Goal: Register for event/course

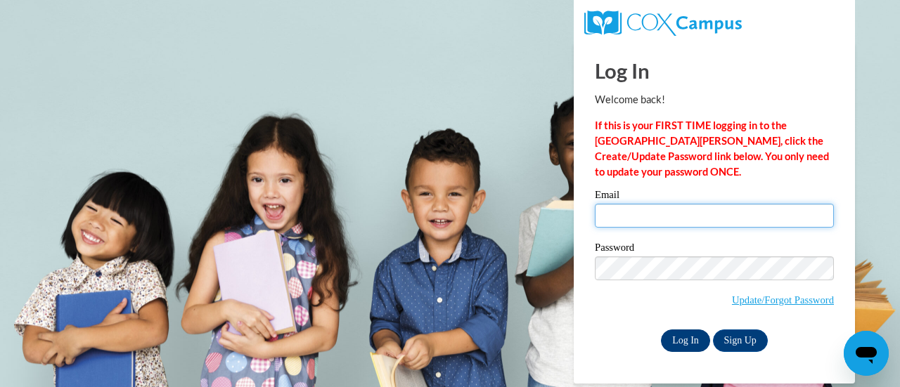
type input "nnelson@cesa6.org"
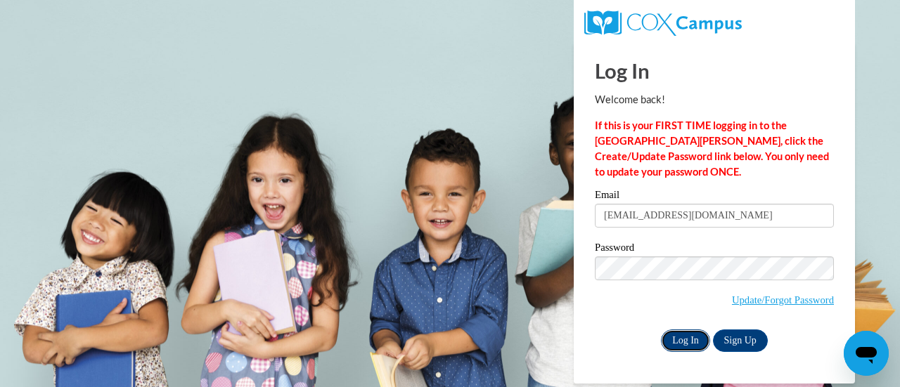
click at [680, 344] on input "Log In" at bounding box center [685, 341] width 49 height 22
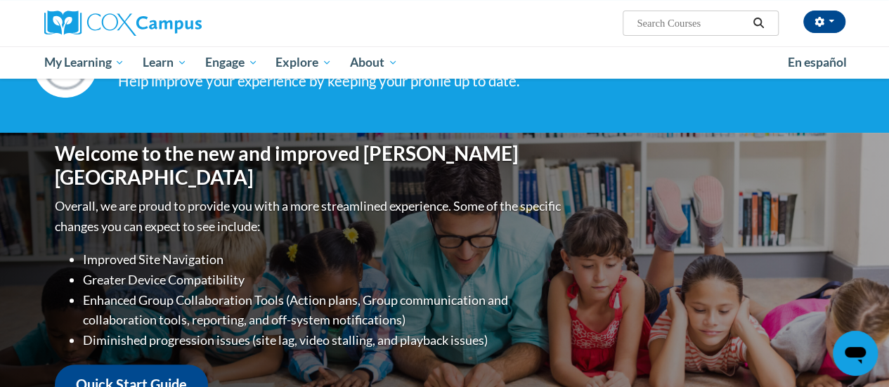
scroll to position [60, 0]
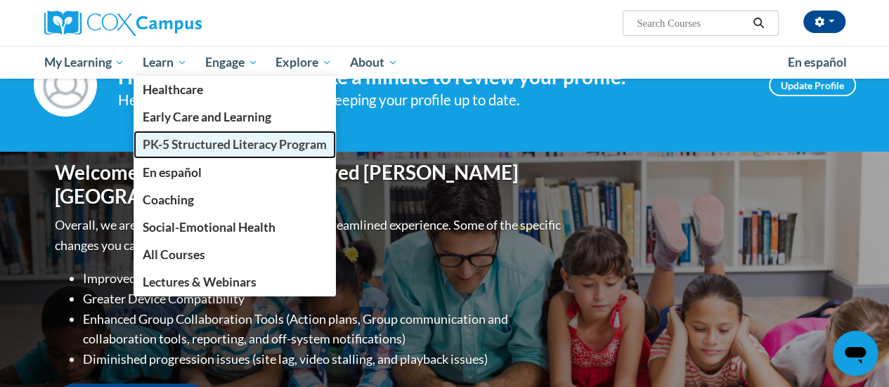
click at [177, 145] on span "PK-5 Structured Literacy Program" at bounding box center [235, 144] width 184 height 15
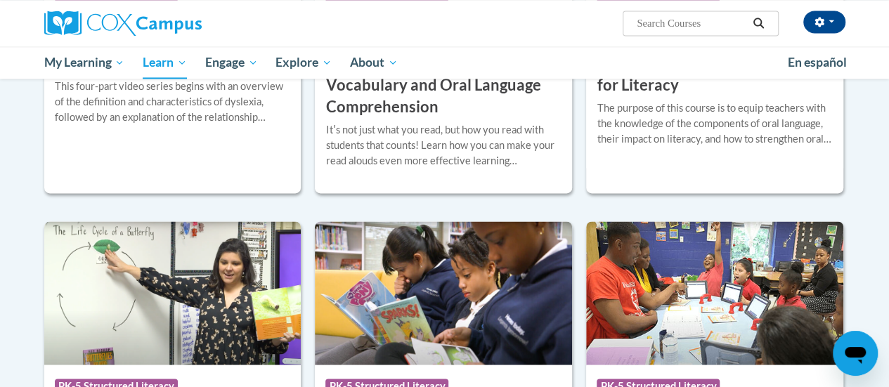
scroll to position [1172, 0]
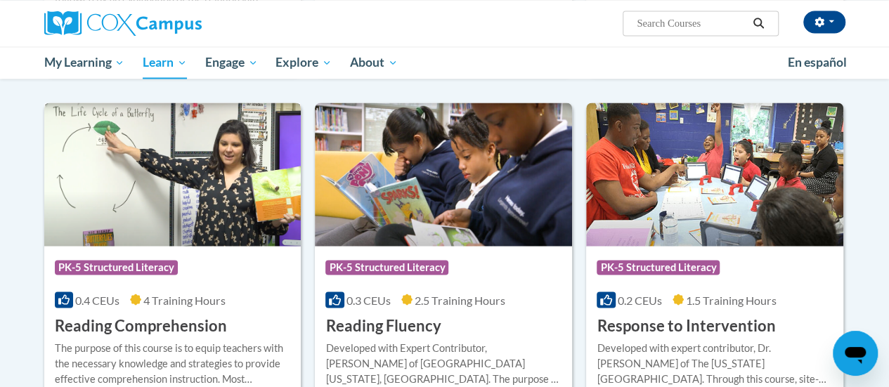
click at [79, 323] on h3 "Reading Comprehension" at bounding box center [141, 326] width 172 height 22
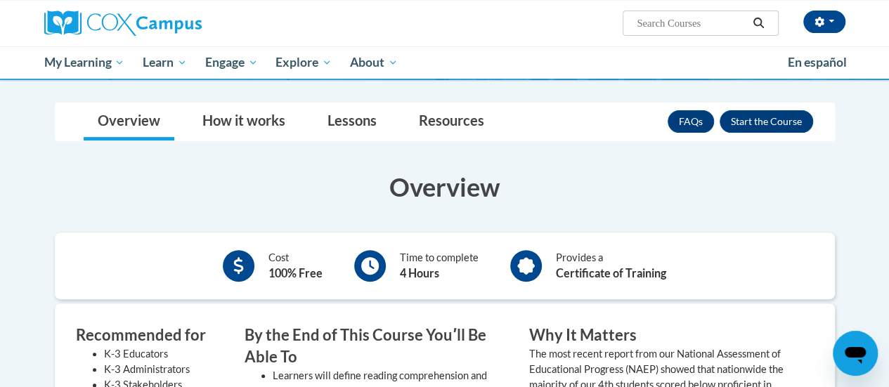
scroll to position [183, 0]
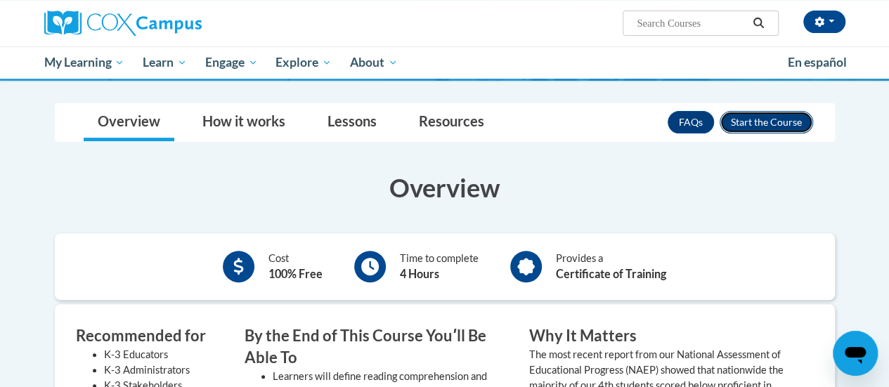
click at [773, 120] on button "Enroll" at bounding box center [766, 122] width 93 height 22
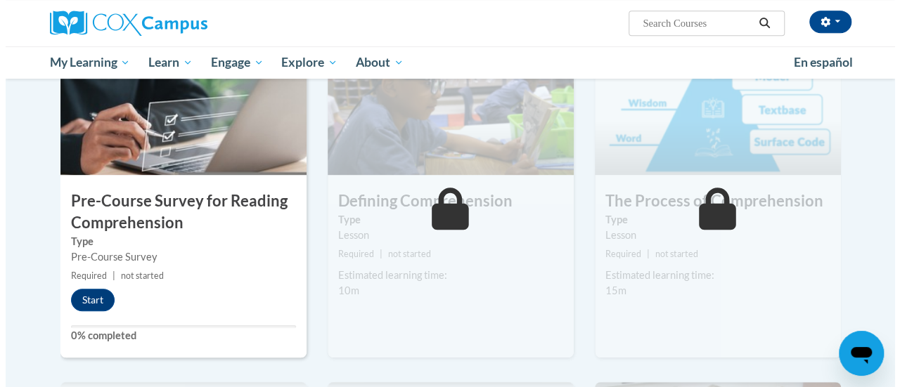
scroll to position [335, 0]
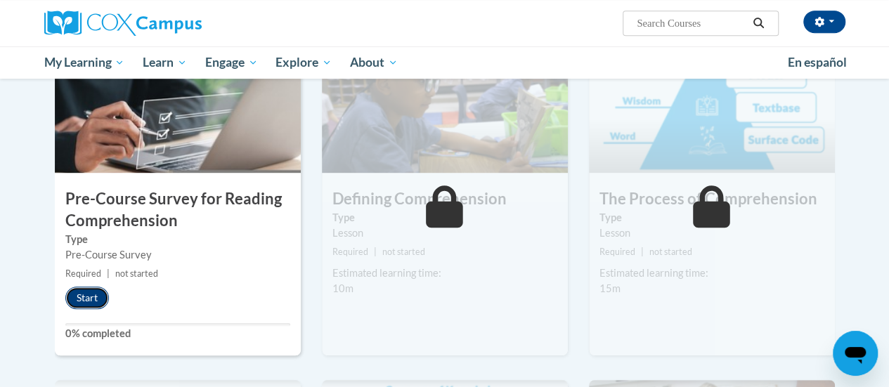
click at [89, 297] on button "Start" at bounding box center [87, 298] width 44 height 22
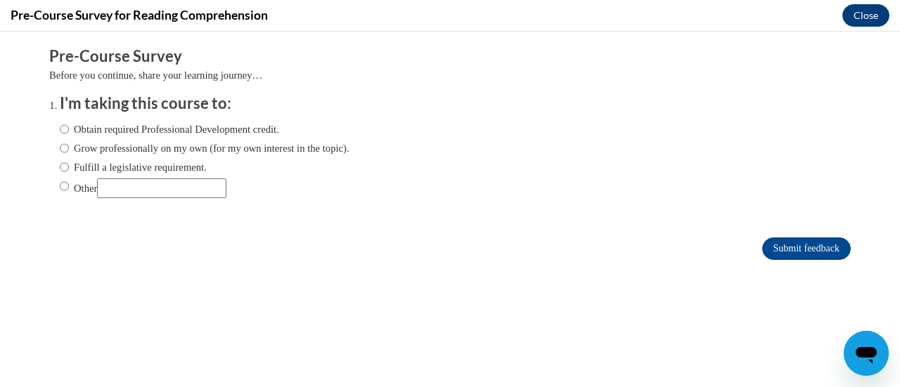
scroll to position [0, 0]
click at [60, 129] on input "Obtain required Professional Development credit." at bounding box center [64, 129] width 9 height 15
radio input "true"
click at [781, 245] on input "Submit feedback" at bounding box center [806, 249] width 89 height 22
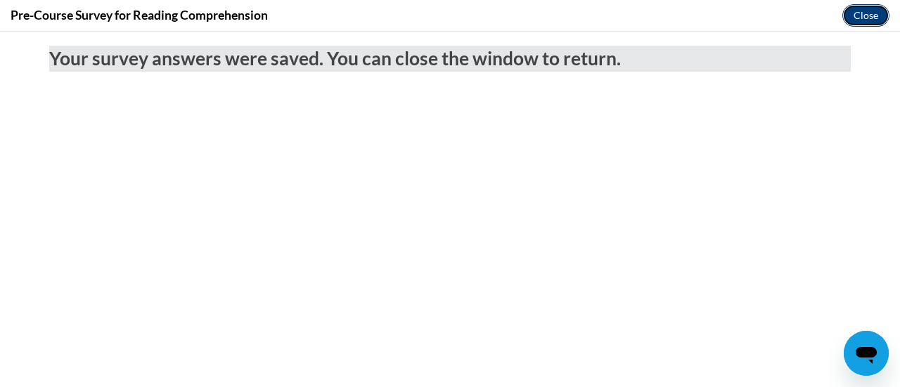
click at [876, 23] on button "Close" at bounding box center [865, 15] width 47 height 22
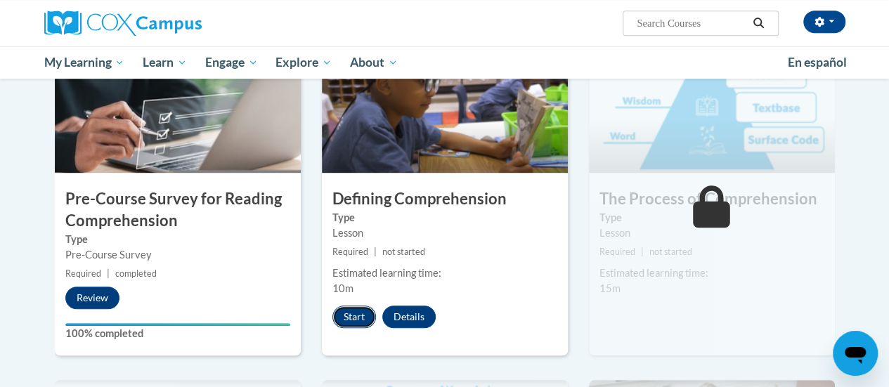
click at [356, 318] on button "Start" at bounding box center [354, 317] width 44 height 22
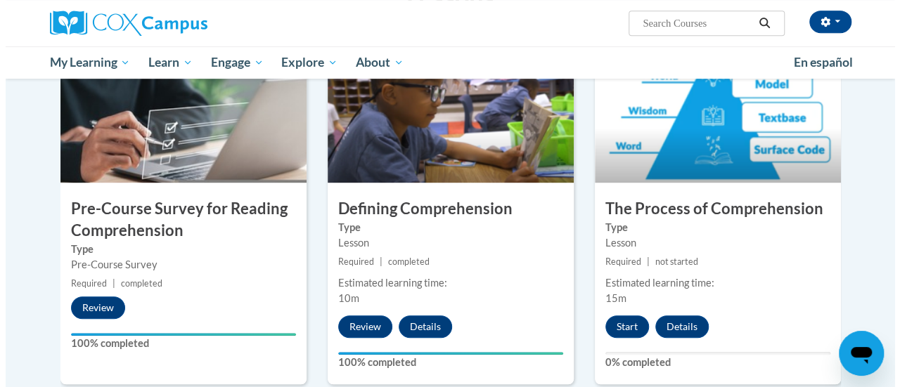
scroll to position [327, 0]
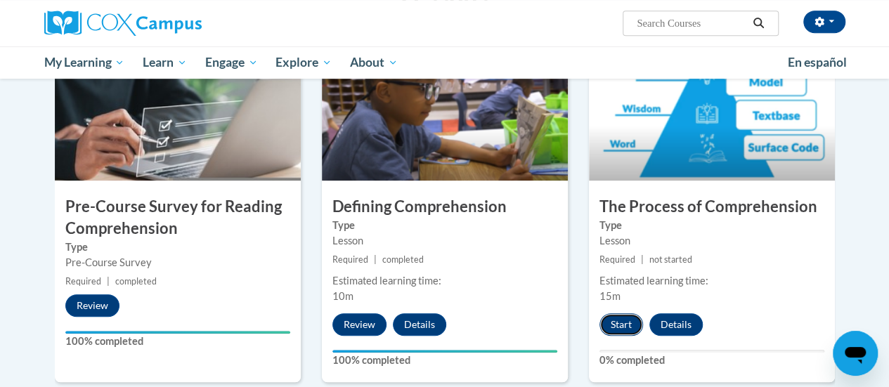
click at [626, 326] on button "Start" at bounding box center [621, 324] width 44 height 22
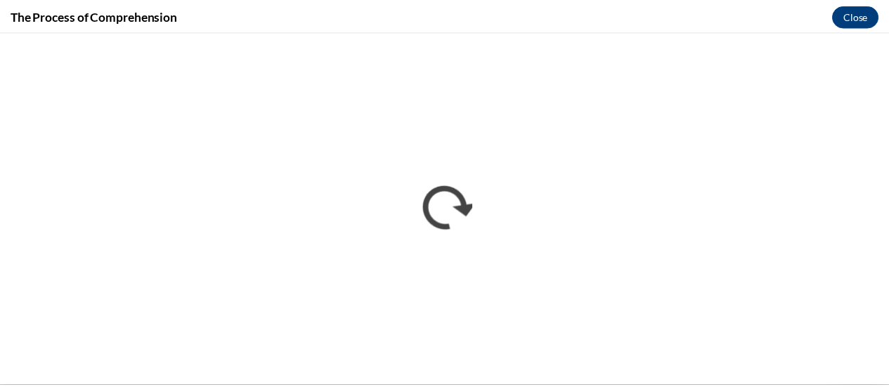
scroll to position [0, 0]
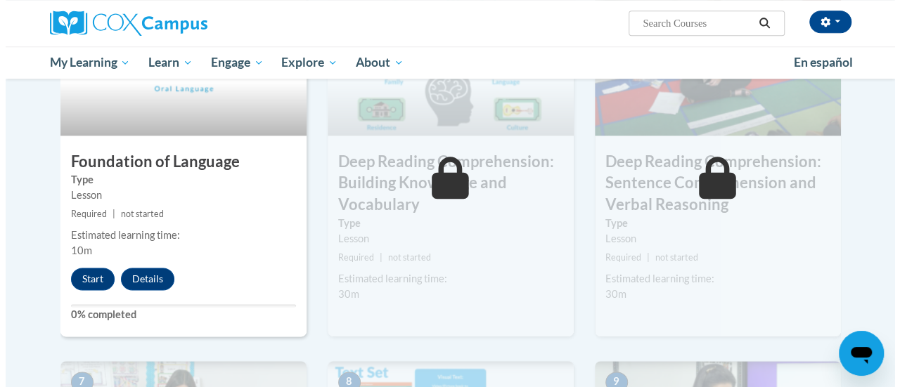
scroll to position [741, 0]
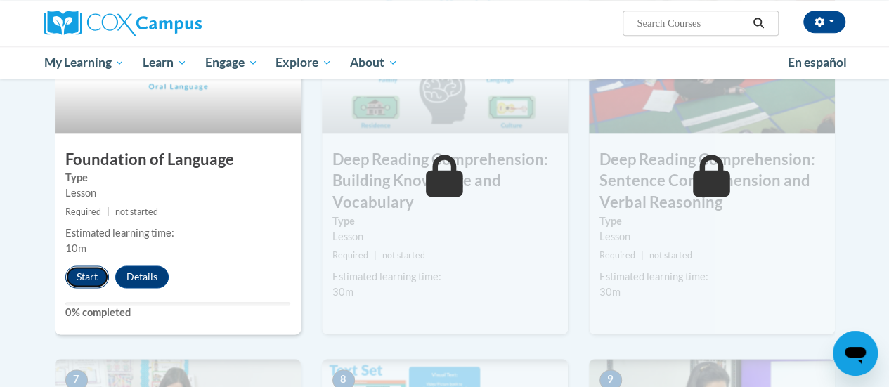
click at [78, 273] on button "Start" at bounding box center [87, 277] width 44 height 22
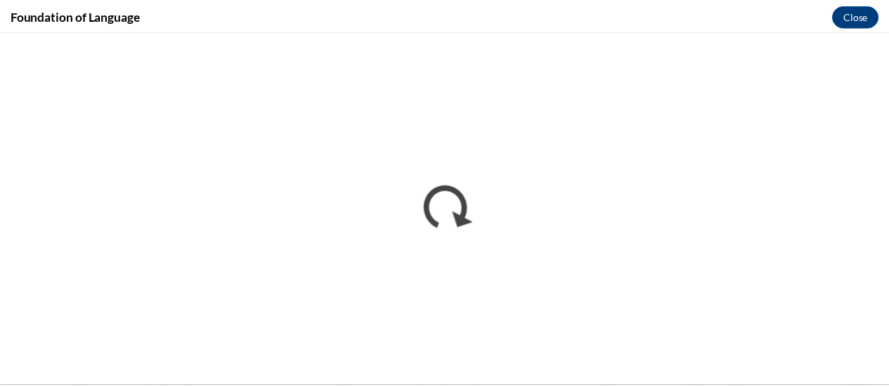
scroll to position [0, 0]
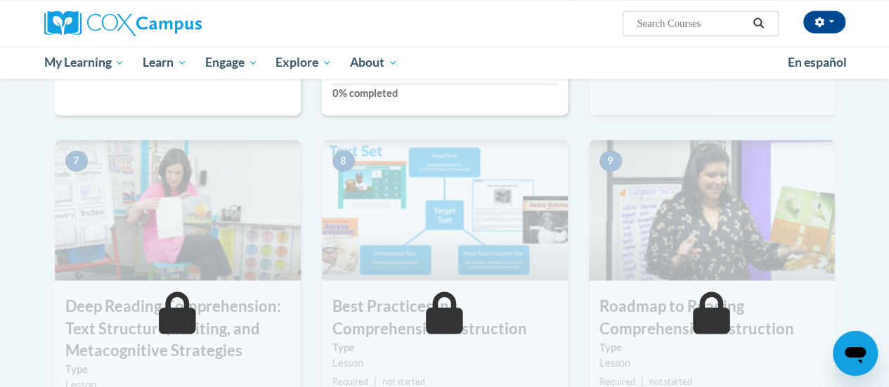
scroll to position [998, 0]
